Goal: Transaction & Acquisition: Download file/media

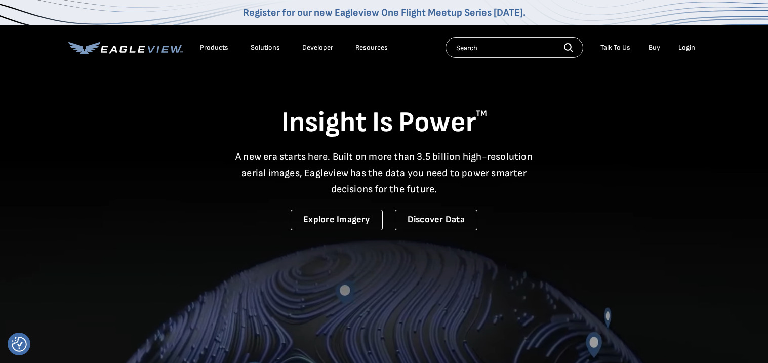
click at [687, 45] on div "Login" at bounding box center [687, 47] width 17 height 9
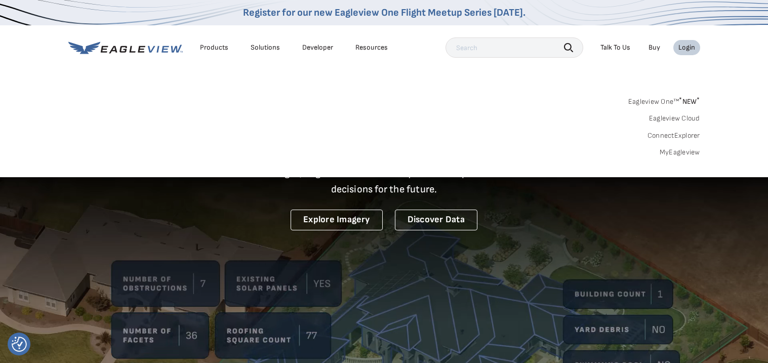
click at [673, 150] on link "MyEagleview" at bounding box center [680, 152] width 41 height 9
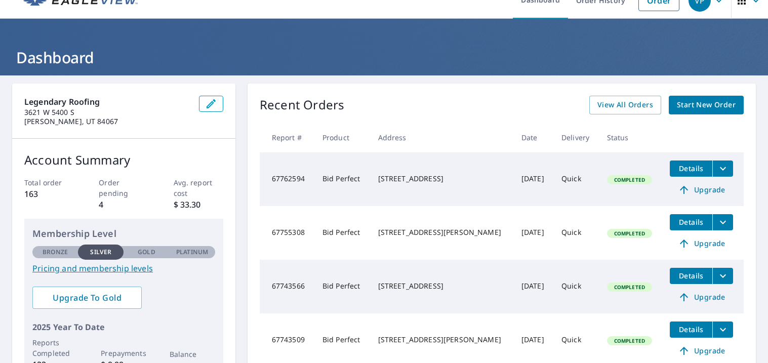
scroll to position [21, 0]
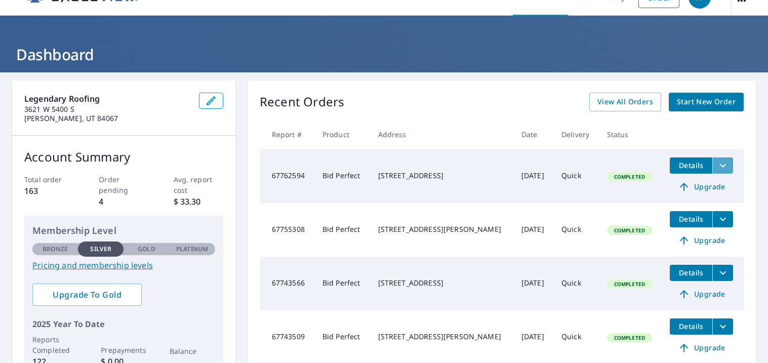
click at [717, 168] on icon "filesDropdownBtn-67762594" at bounding box center [723, 166] width 12 height 12
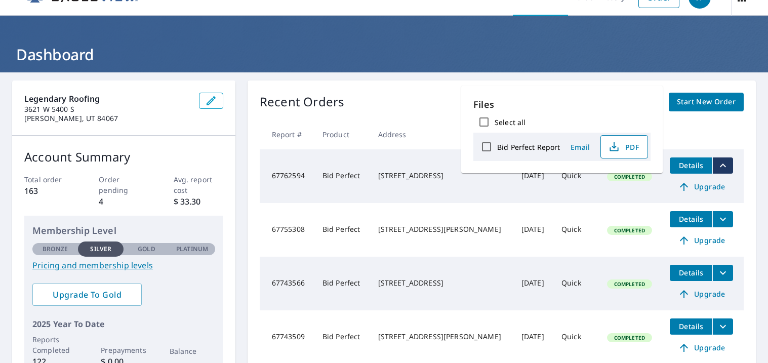
click at [629, 144] on span "PDF" at bounding box center [623, 147] width 32 height 12
